Goal: Transaction & Acquisition: Download file/media

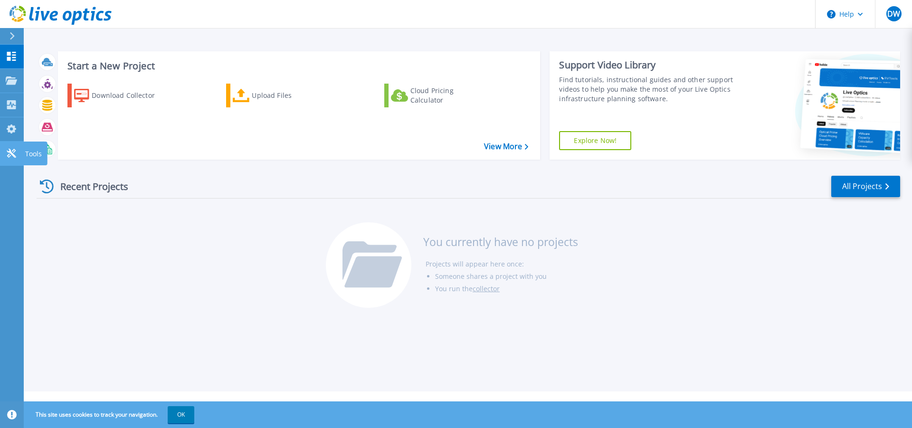
click at [16, 151] on icon at bounding box center [11, 153] width 9 height 9
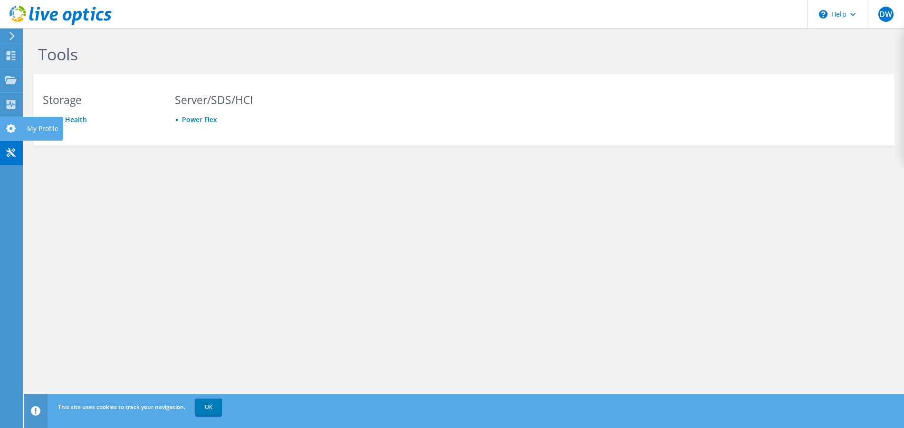
click at [16, 132] on icon at bounding box center [10, 128] width 11 height 9
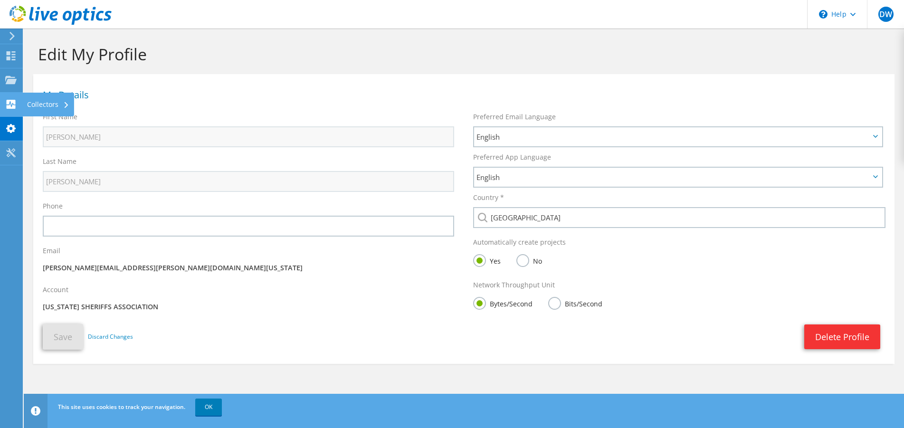
click at [9, 109] on div at bounding box center [10, 105] width 11 height 10
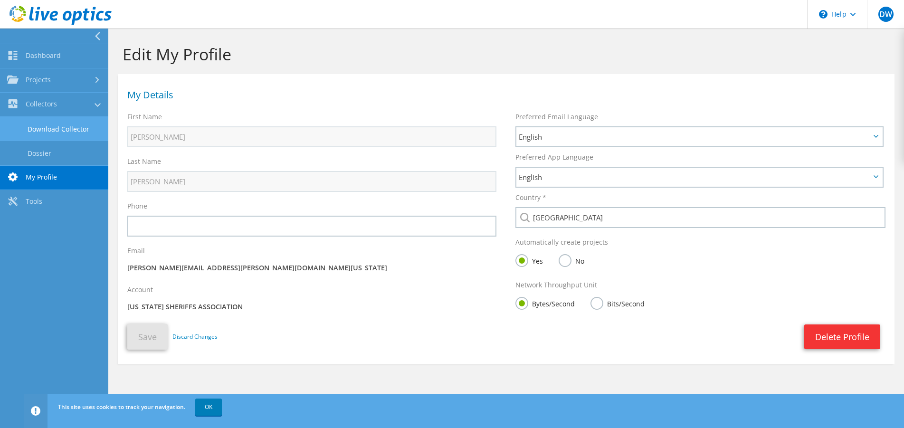
click at [35, 127] on link "Download Collector" at bounding box center [54, 129] width 108 height 24
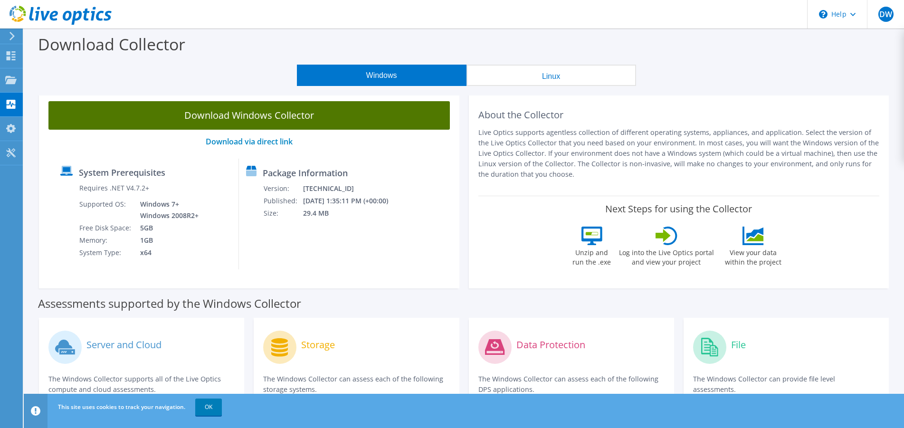
click at [216, 117] on link "Download Windows Collector" at bounding box center [248, 115] width 401 height 28
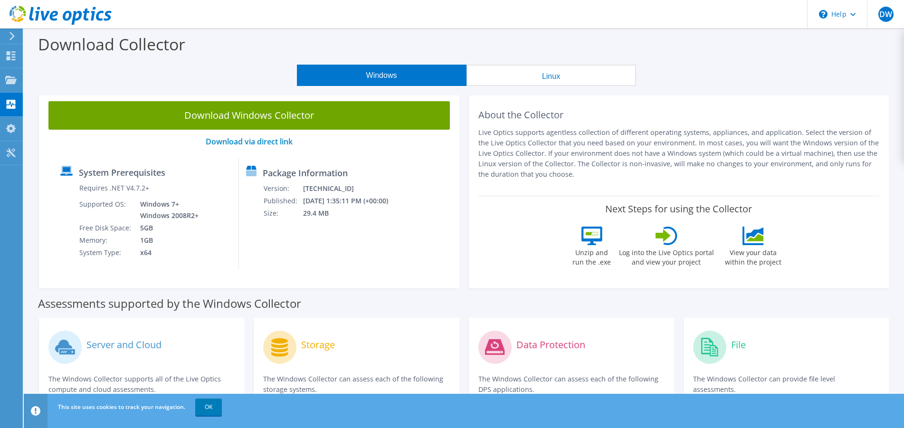
click at [877, 22] on div "DW" at bounding box center [885, 14] width 37 height 28
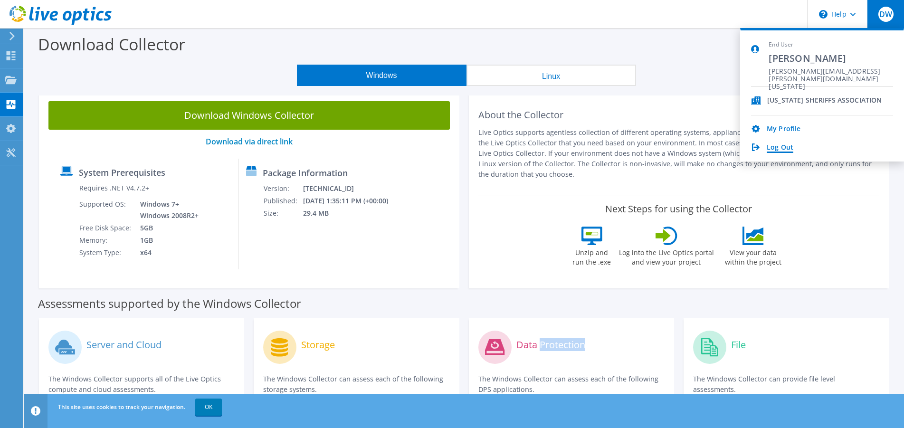
click at [786, 144] on link "Log Out" at bounding box center [780, 147] width 27 height 9
